Goal: Check status: Check status

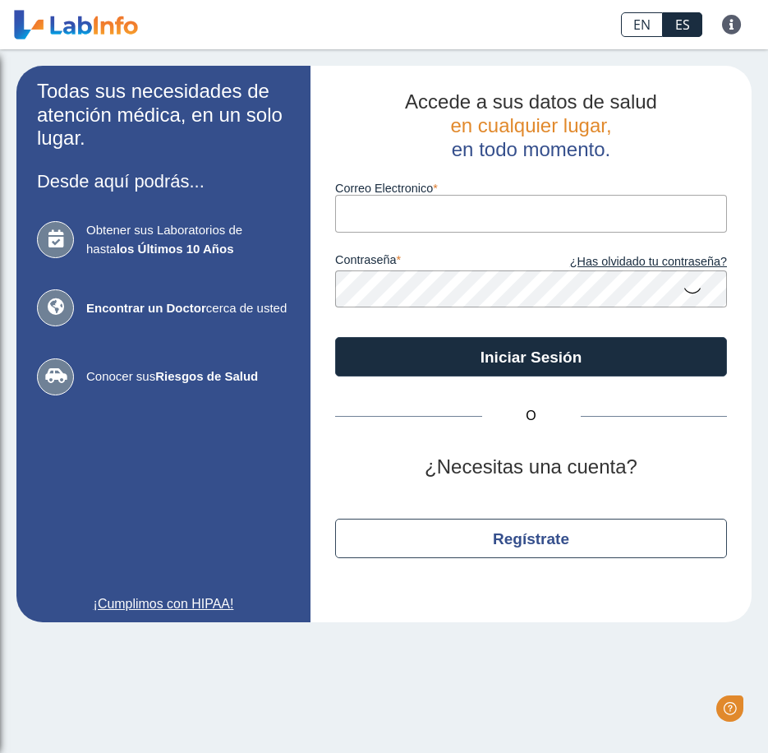
click at [453, 213] on input "Correo Electronico" at bounding box center [531, 213] width 392 height 37
type input "[PERSON_NAME][EMAIL_ADDRESS][PERSON_NAME][DOMAIN_NAME]"
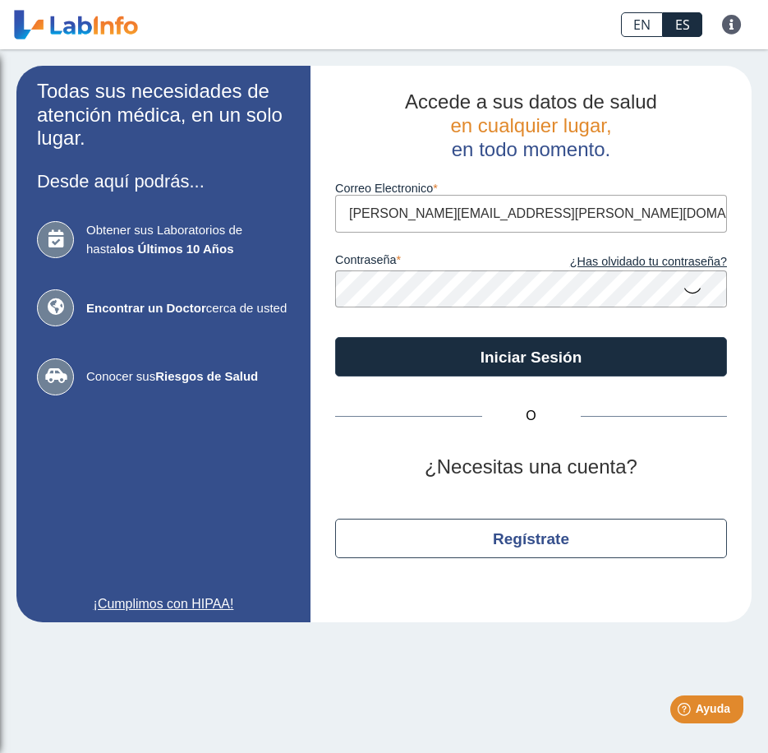
click at [335, 337] on button "Iniciar Sesión" at bounding box center [531, 356] width 392 height 39
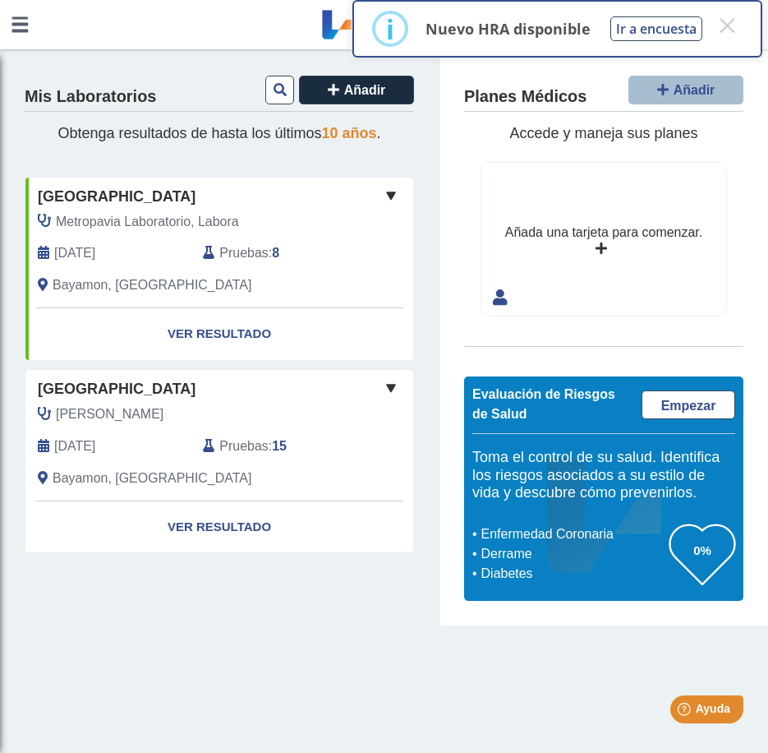
click at [186, 192] on span "[GEOGRAPHIC_DATA]" at bounding box center [117, 197] width 158 height 22
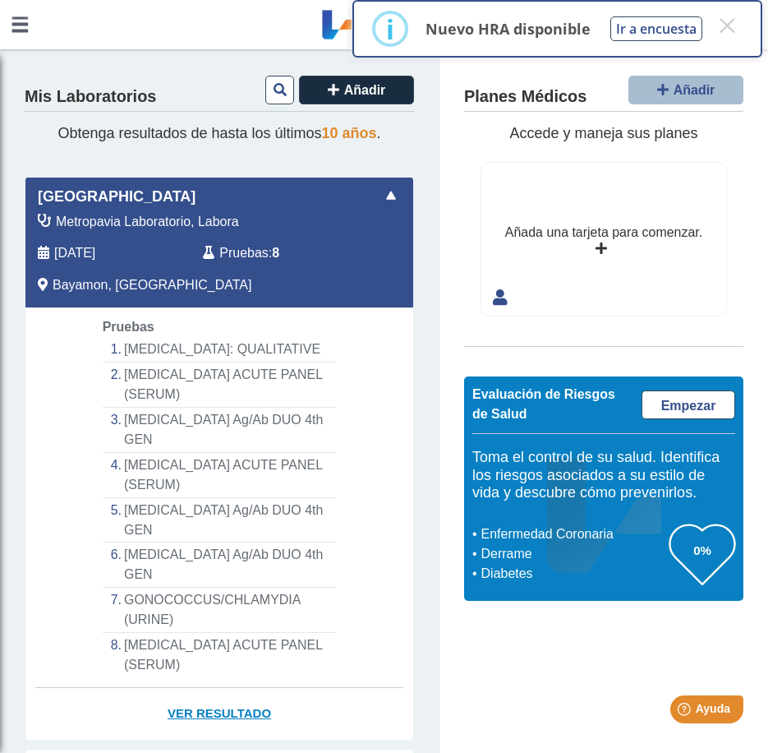
click at [210, 688] on link "Ver Resultado" at bounding box center [219, 714] width 388 height 52
click at [194, 356] on li "[MEDICAL_DATA]: QUALITATIVE" at bounding box center [220, 349] width 234 height 25
click at [191, 346] on li "[MEDICAL_DATA]: QUALITATIVE" at bounding box center [220, 349] width 234 height 25
click at [157, 381] on li "[MEDICAL_DATA] ACUTE PANEL (SERUM)" at bounding box center [220, 384] width 234 height 45
click at [162, 420] on li "[MEDICAL_DATA] Ag/Ab DUO 4th GEN" at bounding box center [220, 429] width 234 height 45
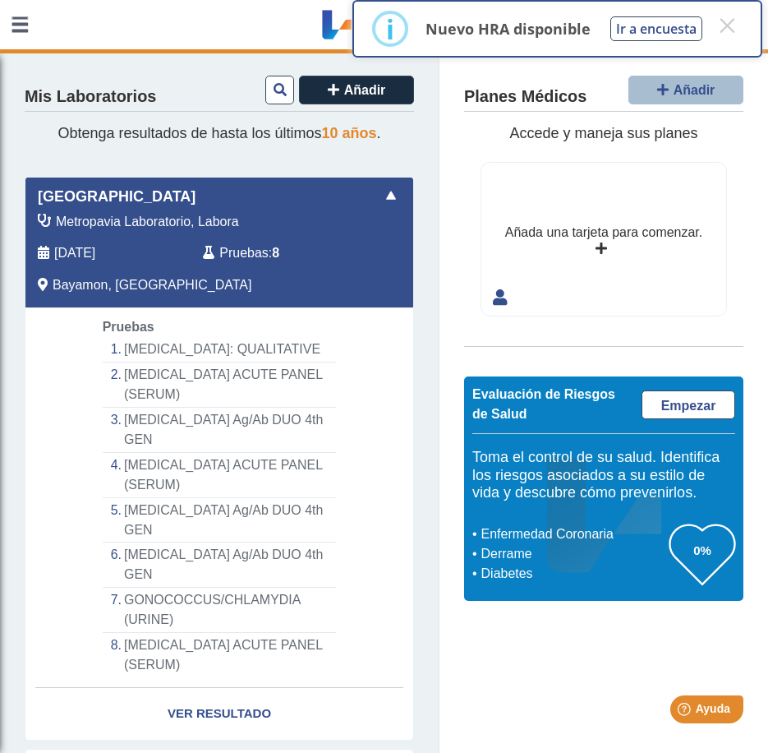
click at [164, 633] on li "[MEDICAL_DATA] ACUTE PANEL (SERUM)" at bounding box center [220, 655] width 234 height 44
click at [193, 688] on link "Ver Resultado" at bounding box center [219, 714] width 388 height 52
click at [194, 688] on link "Ver Resultado" at bounding box center [219, 714] width 388 height 52
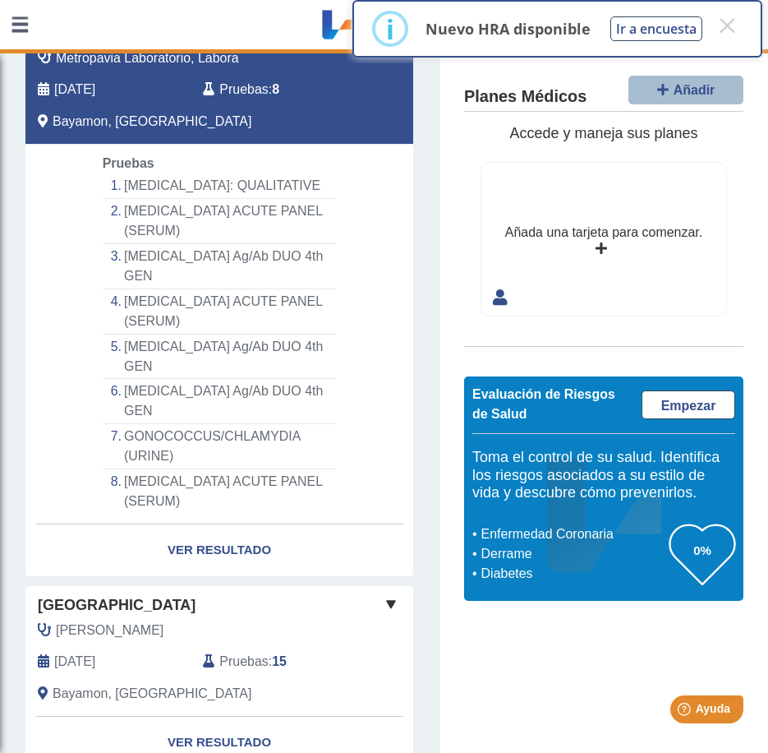
scroll to position [179, 0]
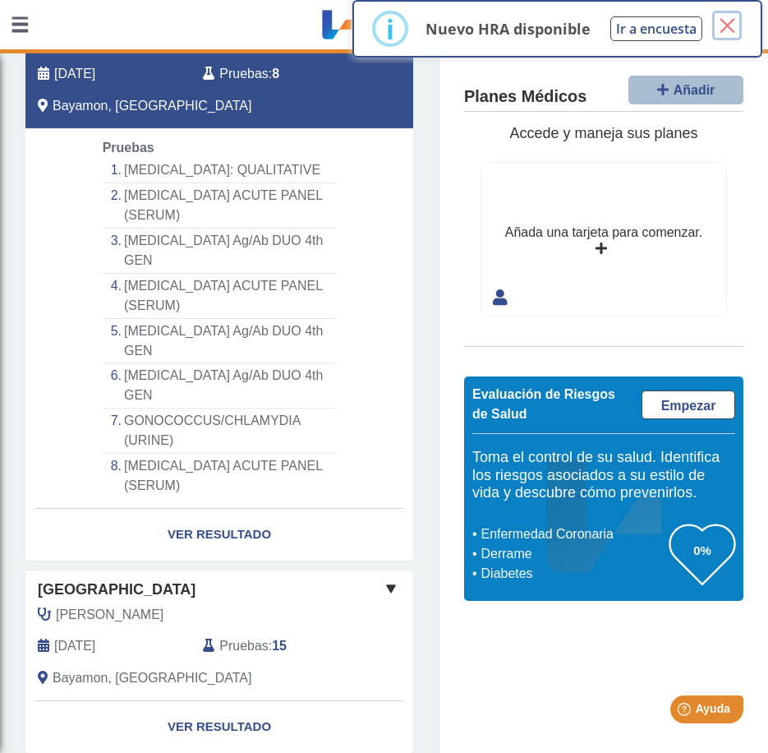
click at [723, 25] on button "×" at bounding box center [727, 26] width 30 height 30
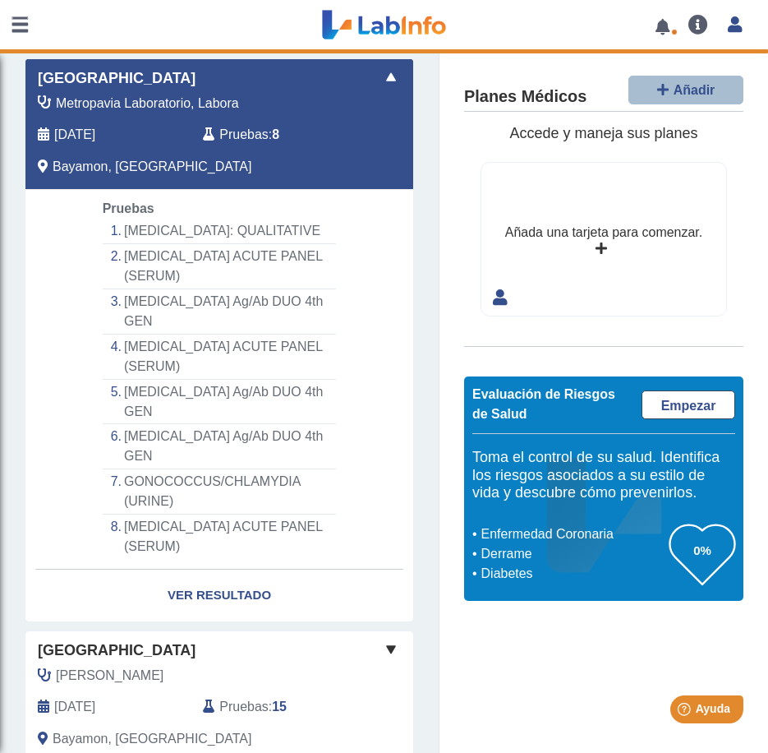
scroll to position [0, 0]
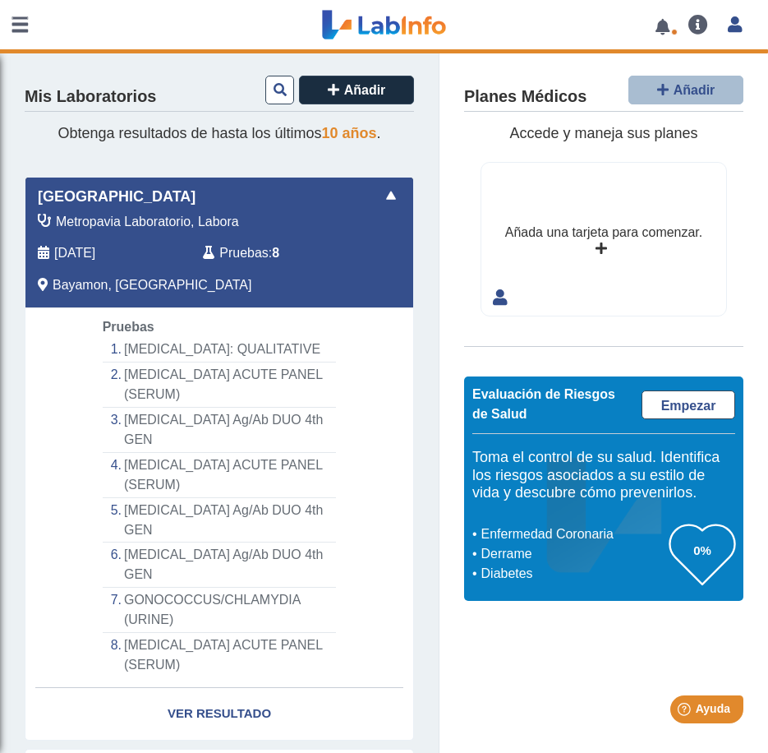
click at [204, 498] on li "[MEDICAL_DATA] Ag/Ab DUO 4th GEN" at bounding box center [220, 520] width 234 height 45
click at [207, 542] on li "[MEDICAL_DATA] Ag/Ab DUO 4th GEN" at bounding box center [220, 564] width 234 height 45
click at [122, 542] on li "[MEDICAL_DATA] Ag/Ab DUO 4th GEN" at bounding box center [220, 564] width 234 height 45
click at [135, 542] on li "[MEDICAL_DATA] Ag/Ab DUO 4th GEN" at bounding box center [220, 564] width 234 height 45
click at [145, 498] on li "[MEDICAL_DATA] Ag/Ab DUO 4th GEN" at bounding box center [220, 520] width 234 height 45
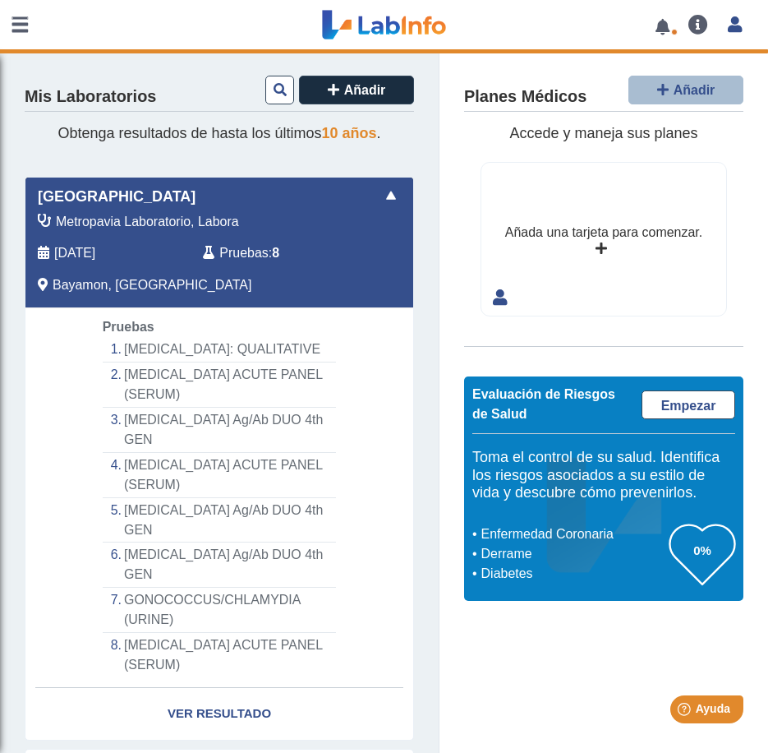
drag, startPoint x: 145, startPoint y: 489, endPoint x: 148, endPoint y: 498, distance: 9.6
click at [145, 498] on li "[MEDICAL_DATA] Ag/Ab DUO 4th GEN" at bounding box center [220, 520] width 234 height 45
click at [144, 633] on li "[MEDICAL_DATA] ACUTE PANEL (SERUM)" at bounding box center [220, 655] width 234 height 44
click at [146, 587] on li "GONOCOCCUS/CHLAMYDIA (URINE)" at bounding box center [220, 609] width 234 height 45
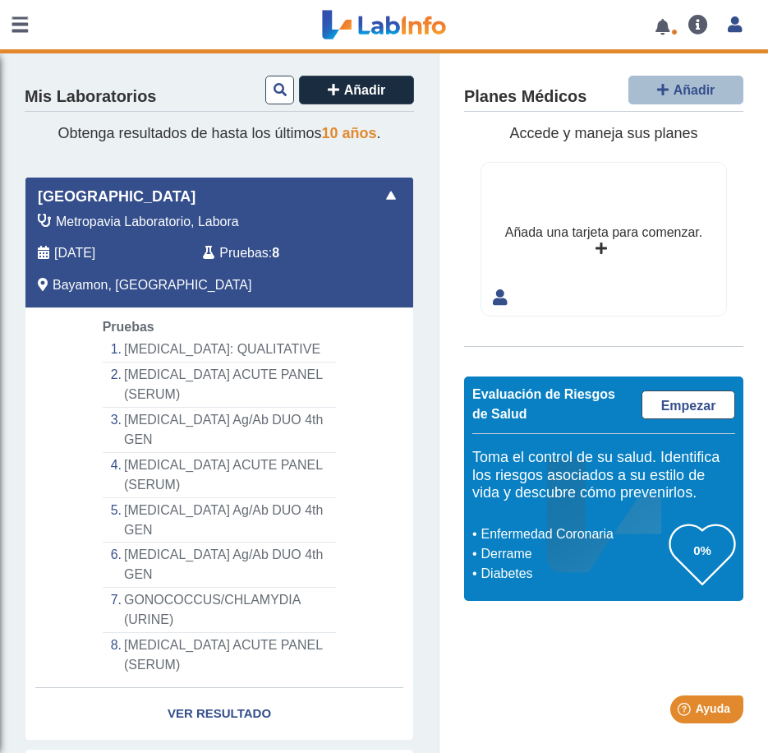
click at [147, 587] on li "GONOCOCCUS/CHLAMYDIA (URINE)" at bounding box center [220, 609] width 234 height 45
click at [154, 498] on li "[MEDICAL_DATA] Ag/Ab DUO 4th GEN" at bounding box center [220, 520] width 234 height 45
click at [156, 409] on li "[MEDICAL_DATA] Ag/Ab DUO 4th GEN" at bounding box center [220, 429] width 234 height 45
click at [153, 330] on div "Pruebas [MEDICAL_DATA]: QUALITATIVE [MEDICAL_DATA] ACUTE PANEL (SERUM) [MEDICAL…" at bounding box center [219, 497] width 259 height 360
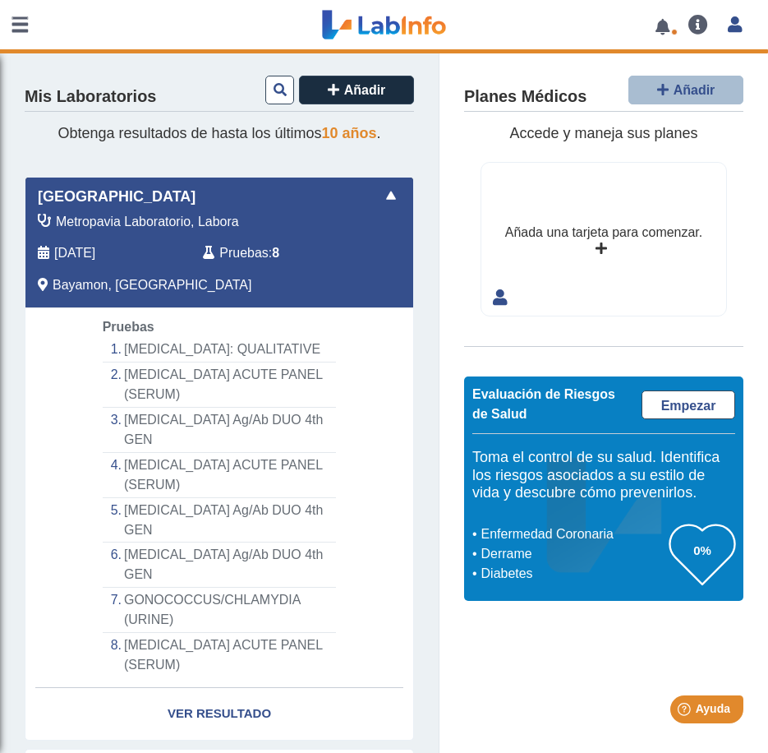
click at [150, 347] on li "[MEDICAL_DATA]: QUALITATIVE" at bounding box center [220, 349] width 234 height 25
click at [151, 348] on li "[MEDICAL_DATA]: QUALITATIVE" at bounding box center [220, 349] width 234 height 25
click at [123, 326] on span "Pruebas" at bounding box center [129, 327] width 52 height 14
click at [143, 395] on li "[MEDICAL_DATA] ACUTE PANEL (SERUM)" at bounding box center [220, 384] width 234 height 45
click at [146, 633] on li "[MEDICAL_DATA] ACUTE PANEL (SERUM)" at bounding box center [220, 655] width 234 height 44
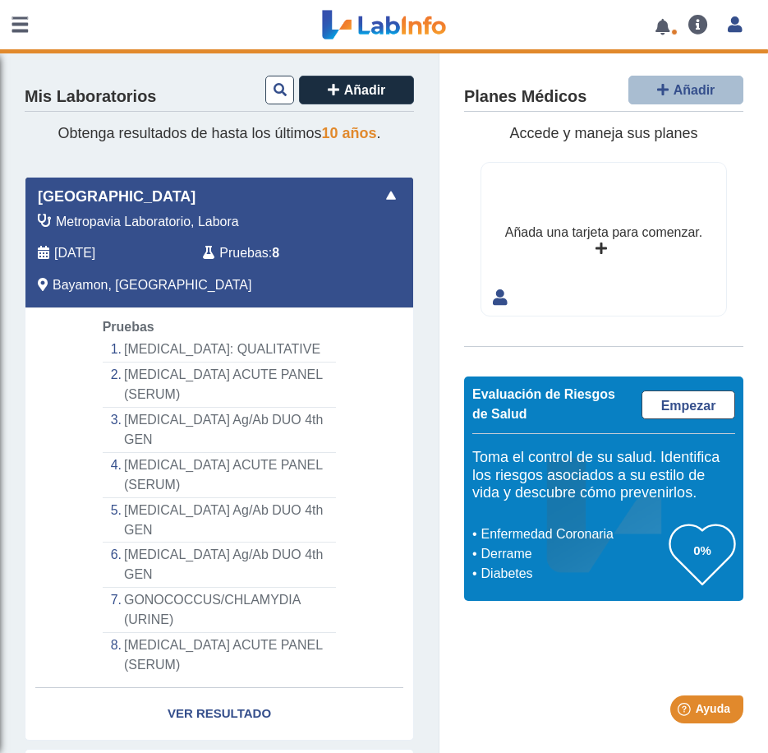
click at [145, 587] on li "GONOCOCCUS/CHLAMYDIA (URINE)" at bounding box center [220, 609] width 234 height 45
select select "**********"
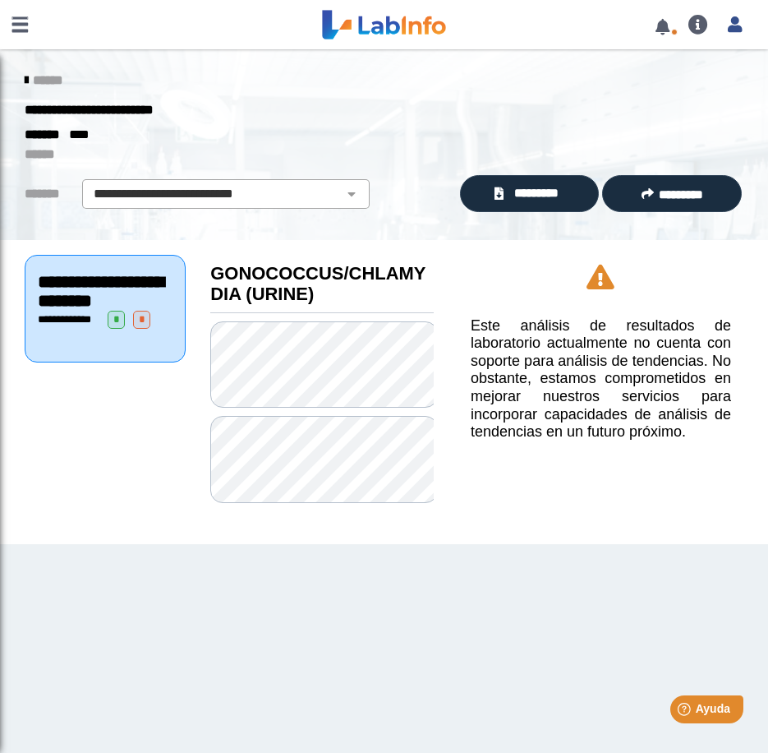
click at [25, 80] on icon at bounding box center [26, 80] width 3 height 13
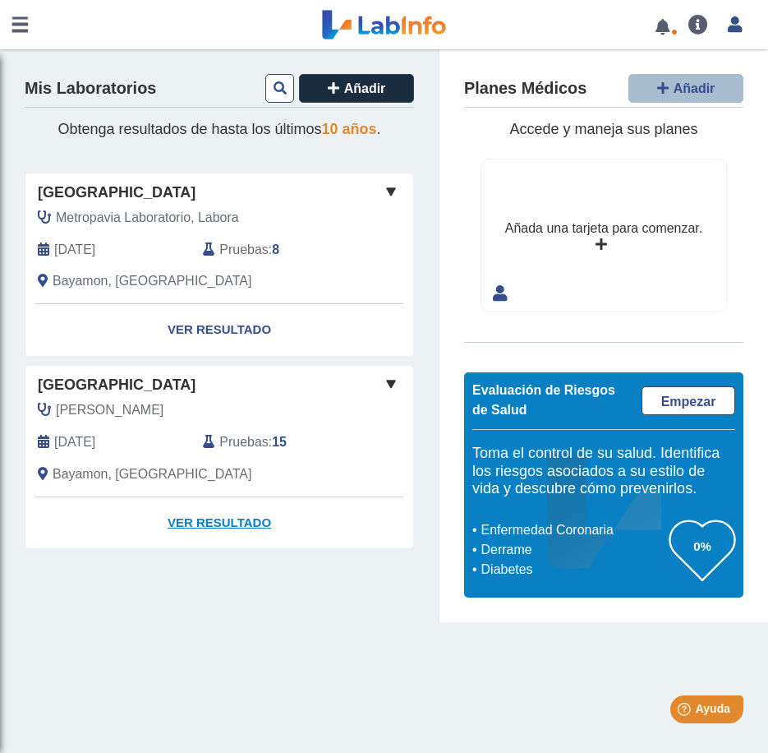
click at [205, 517] on link "Ver Resultado" at bounding box center [219, 523] width 388 height 52
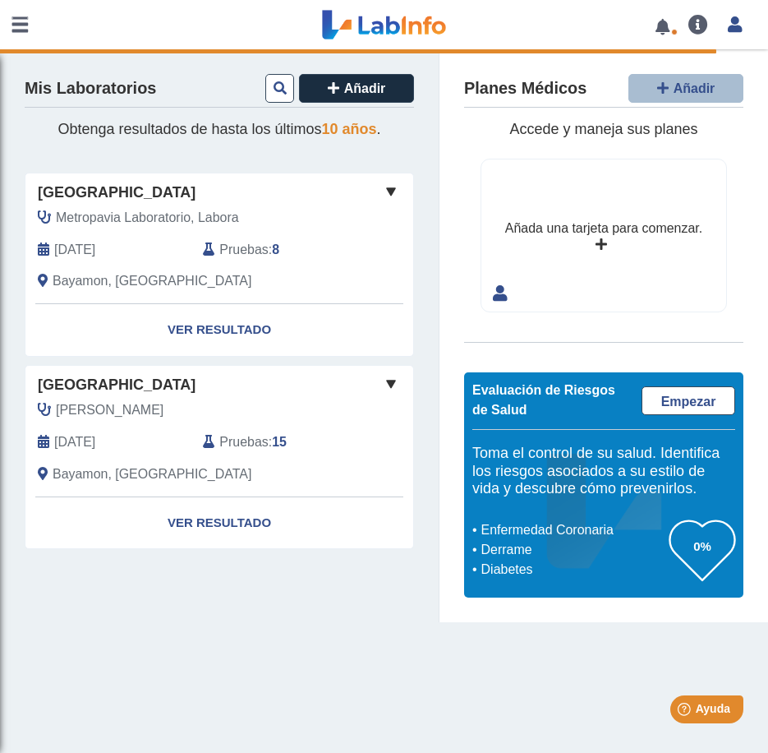
click at [384, 386] on span at bounding box center [391, 384] width 20 height 20
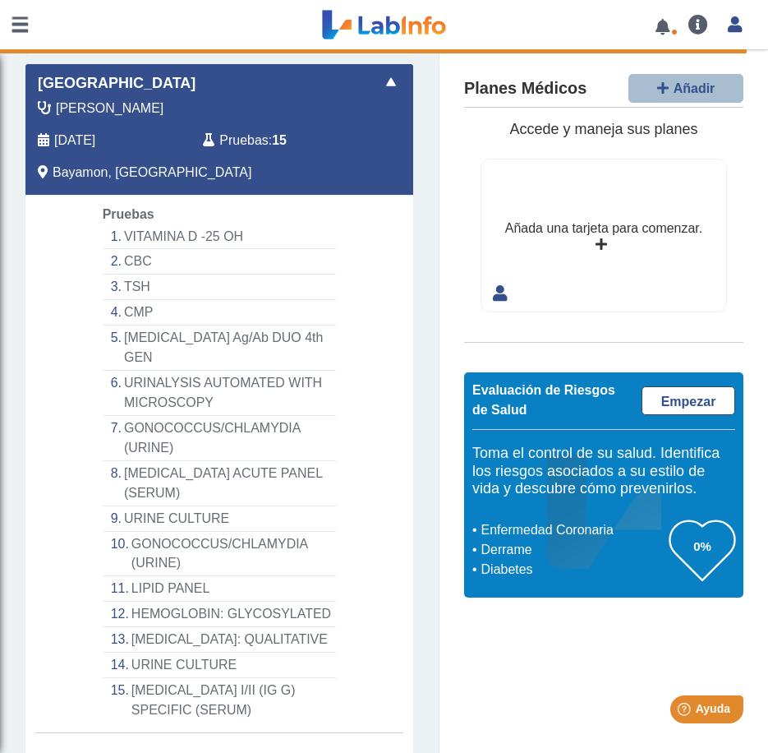
scroll to position [372, 0]
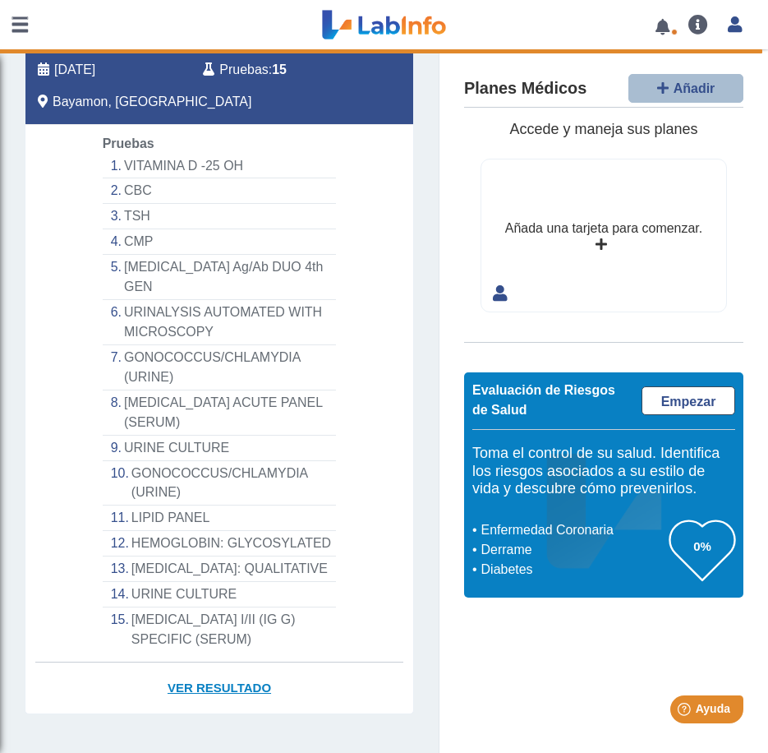
click at [211, 665] on link "Ver Resultado" at bounding box center [219, 688] width 388 height 52
click at [196, 674] on link "Ver Resultado" at bounding box center [219, 688] width 388 height 52
